Goal: Task Accomplishment & Management: Use online tool/utility

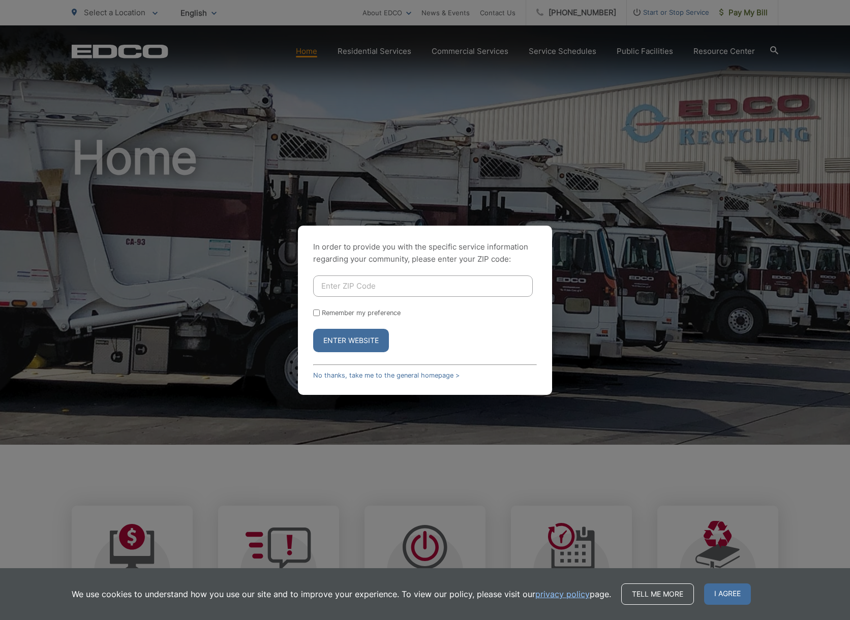
click at [397, 291] on input "Enter ZIP Code" at bounding box center [423, 285] width 220 height 21
type input "90275"
click at [365, 342] on button "Enter Website" at bounding box center [351, 340] width 76 height 23
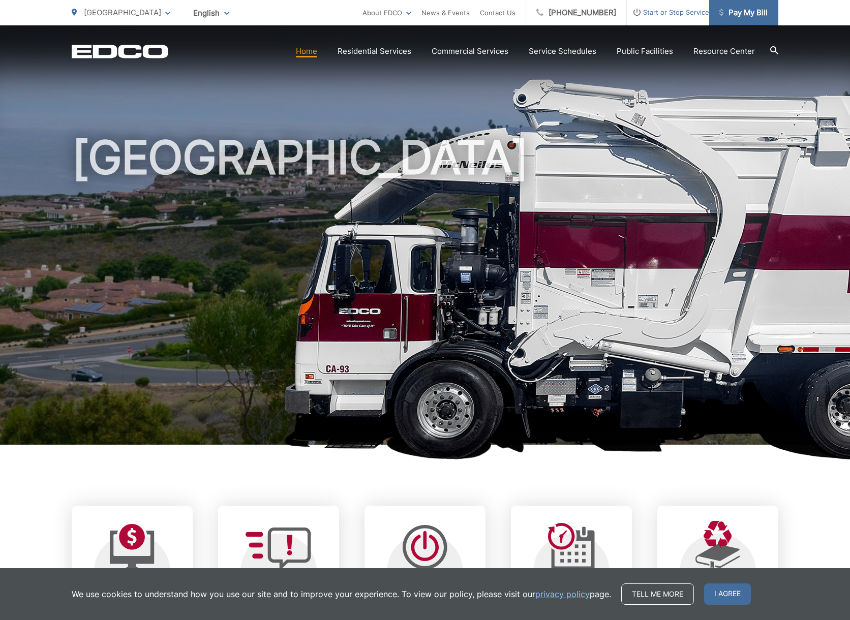
click at [754, 24] on link "Pay My Bill" at bounding box center [743, 12] width 69 height 25
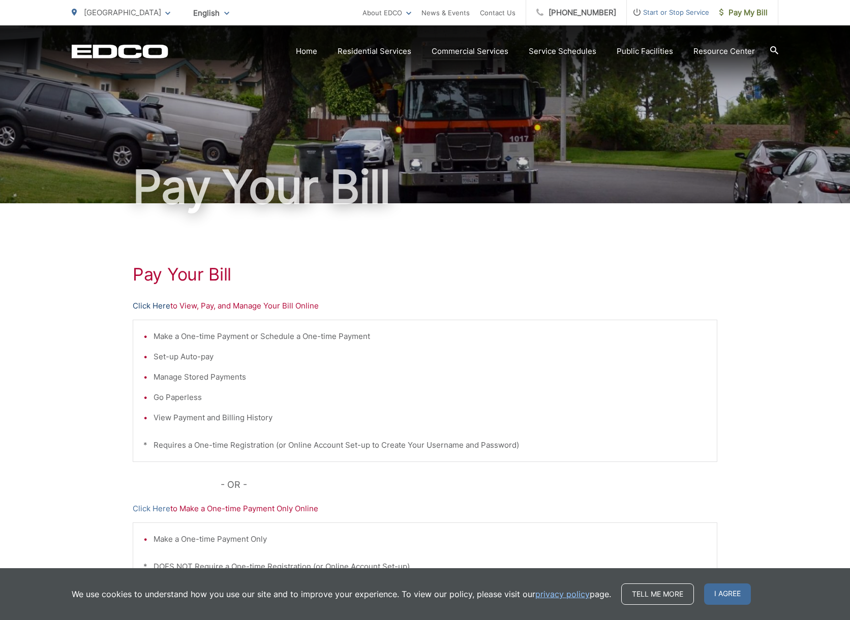
click at [145, 308] on link "Click Here" at bounding box center [152, 306] width 38 height 12
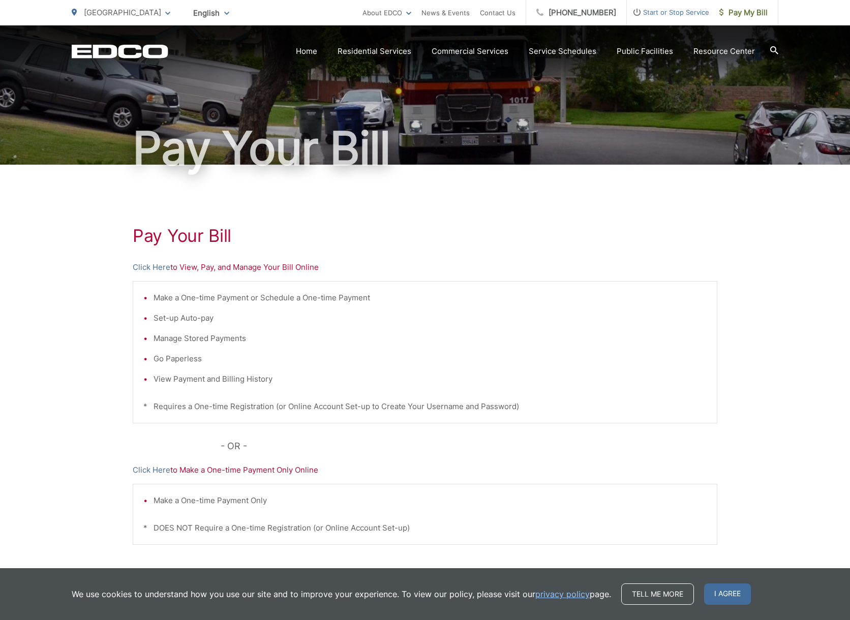
scroll to position [40, 0]
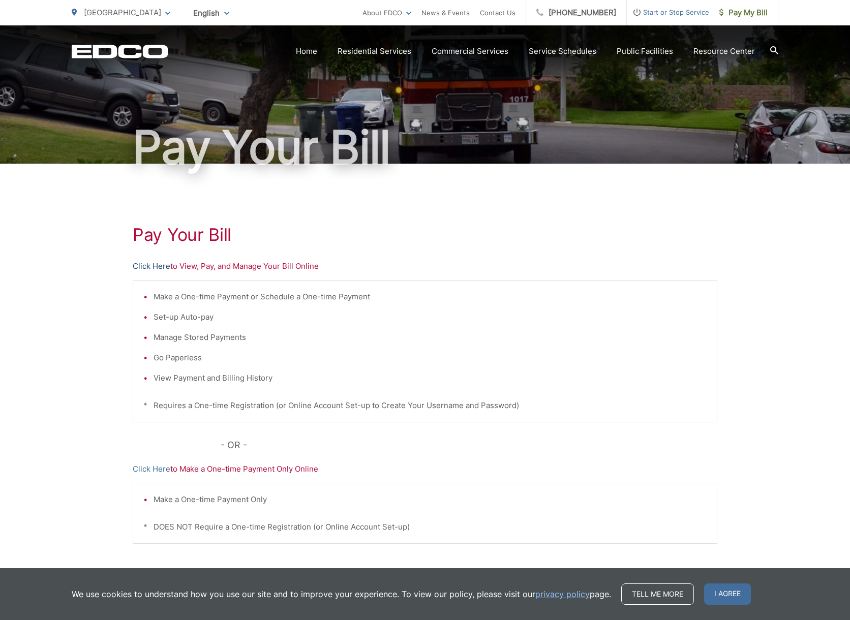
click at [149, 266] on link "Click Here" at bounding box center [152, 266] width 38 height 12
